Goal: Transaction & Acquisition: Purchase product/service

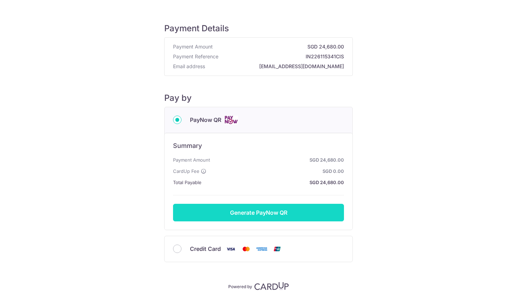
scroll to position [31, 0]
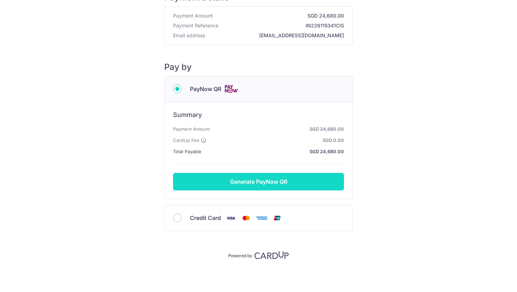
click at [233, 180] on button "Generate PayNow QR" at bounding box center [258, 182] width 171 height 18
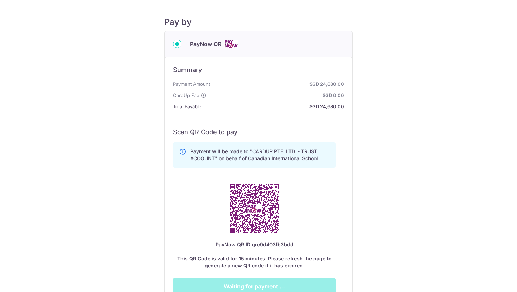
scroll to position [75, 0]
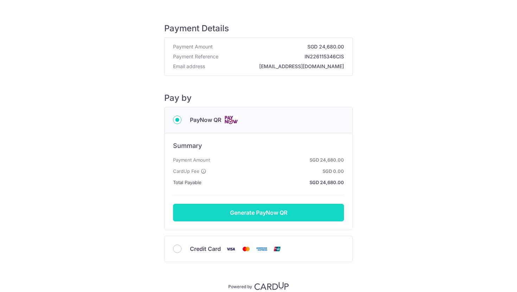
click at [242, 209] on button "Generate PayNow QR" at bounding box center [258, 213] width 171 height 18
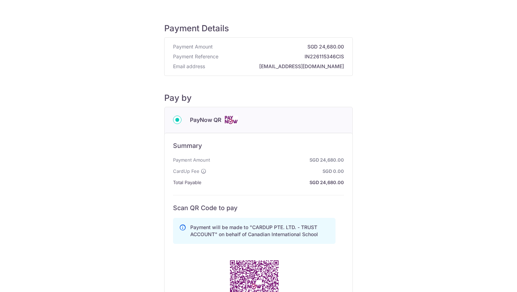
scroll to position [181, 0]
